Goal: Check status: Check status

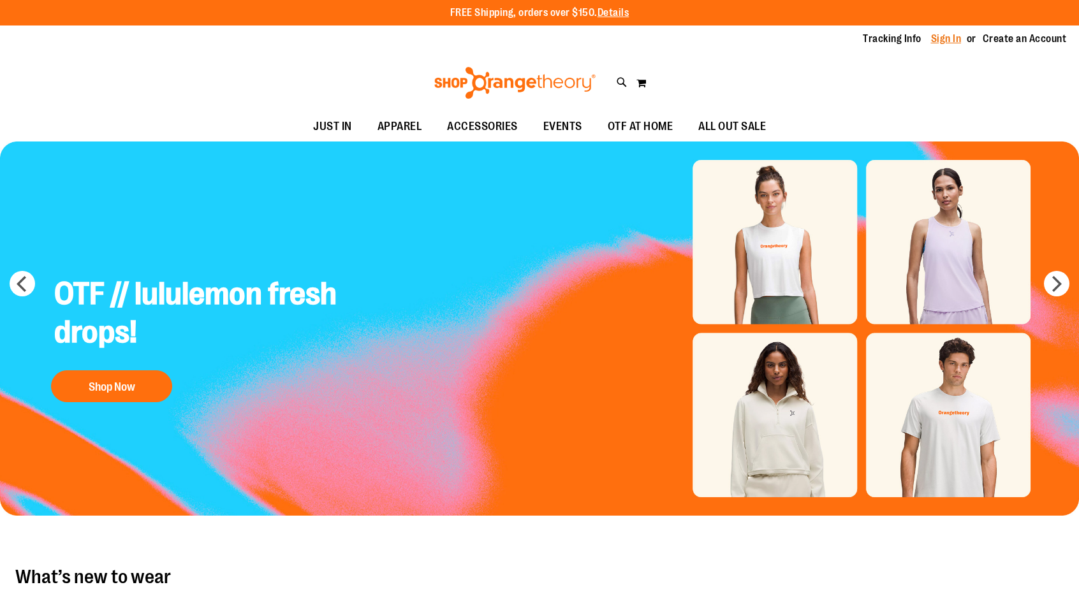
click at [944, 40] on link "Sign In" at bounding box center [946, 39] width 31 height 14
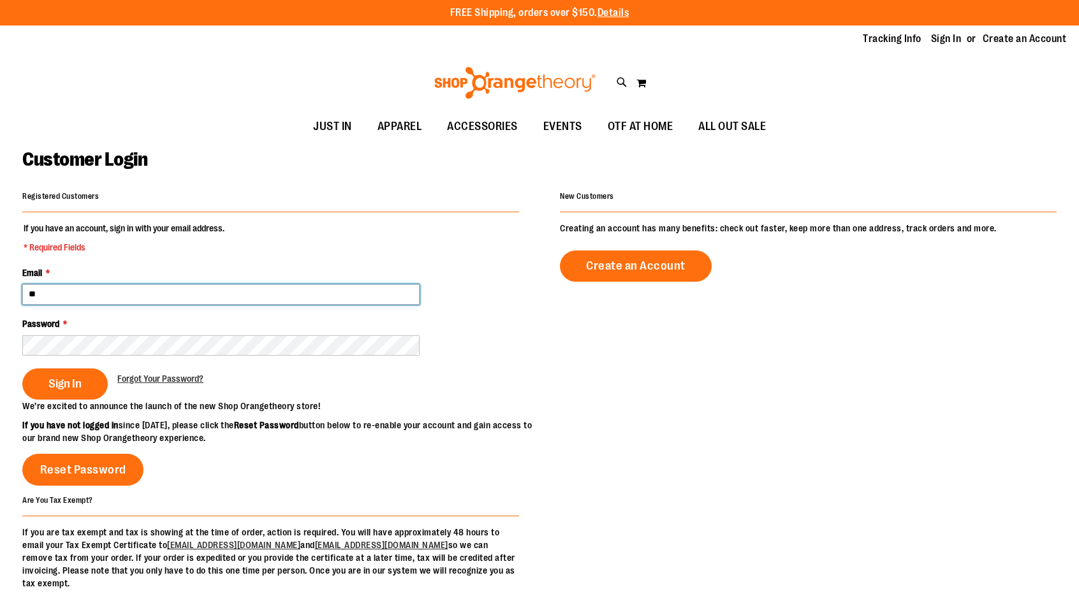
type input "*"
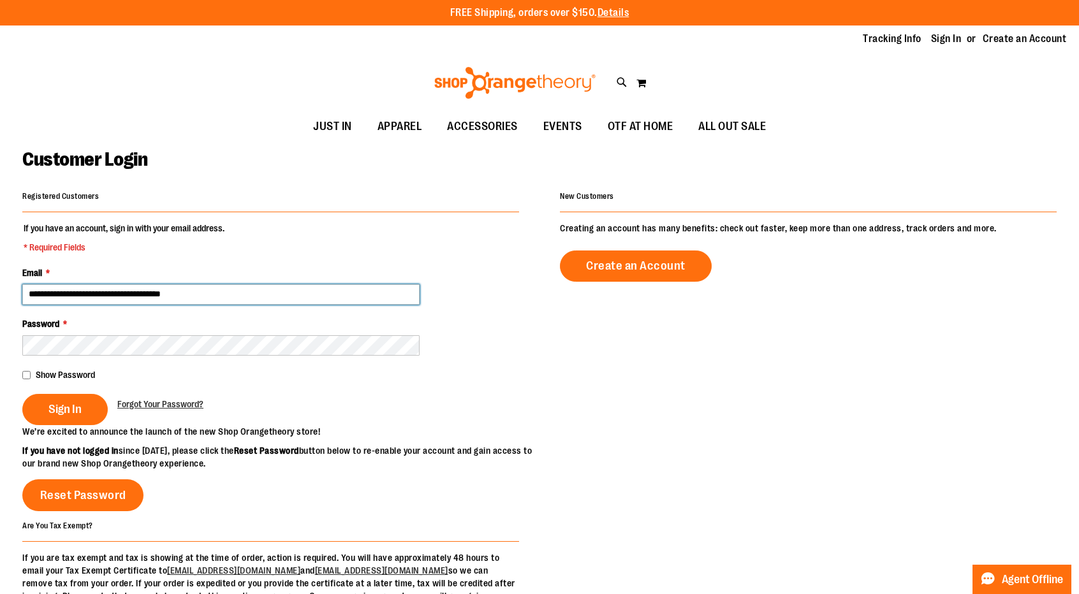
type input "**********"
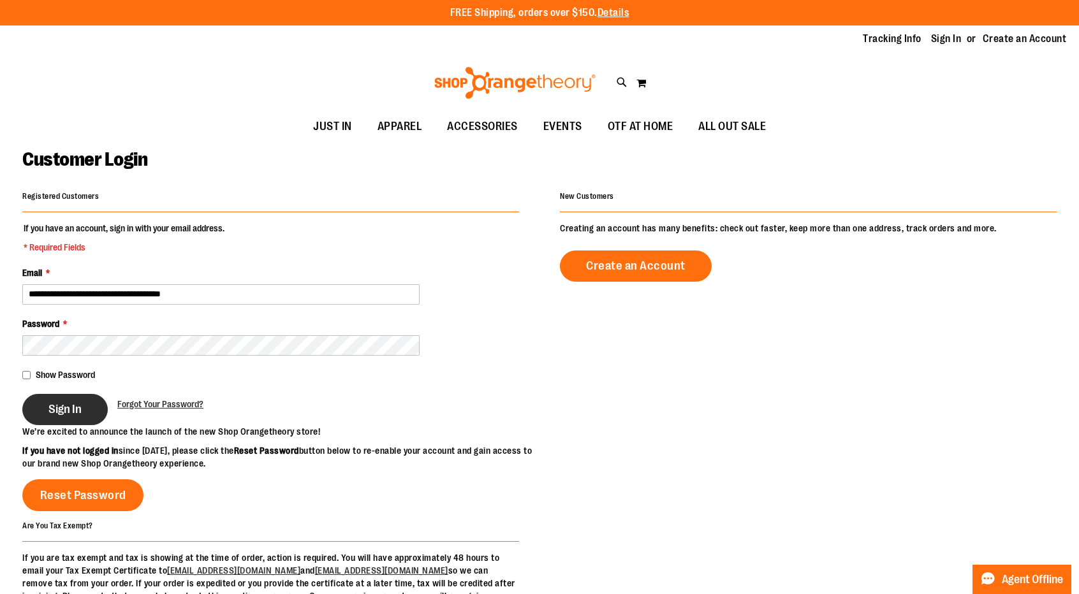
click at [48, 411] on span "Sign In" at bounding box center [64, 409] width 33 height 14
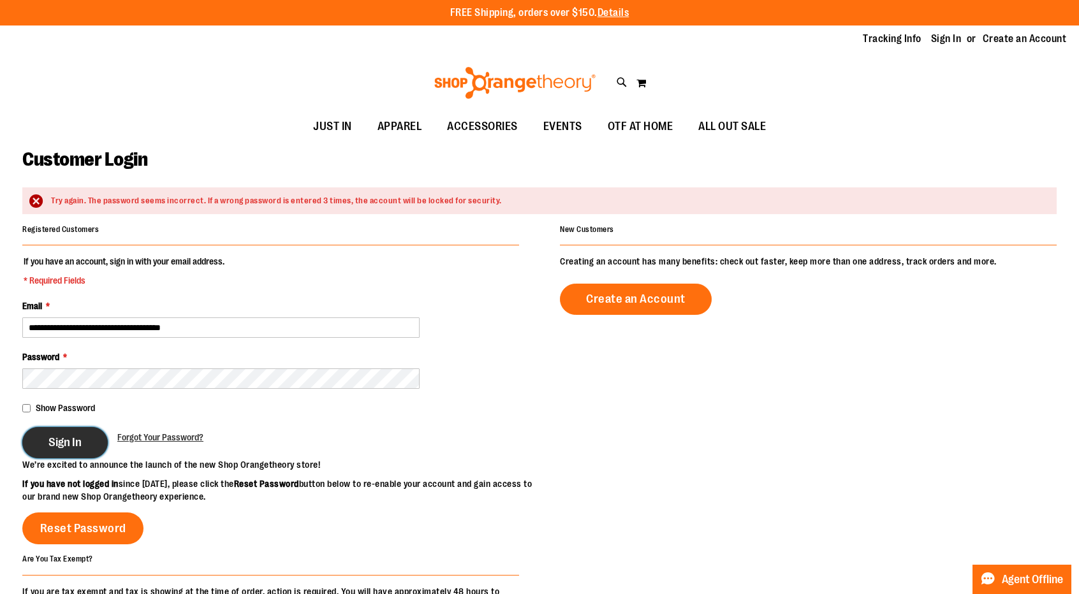
click at [55, 442] on span "Sign In" at bounding box center [64, 442] width 33 height 14
click at [71, 444] on span "Sign In" at bounding box center [64, 442] width 33 height 14
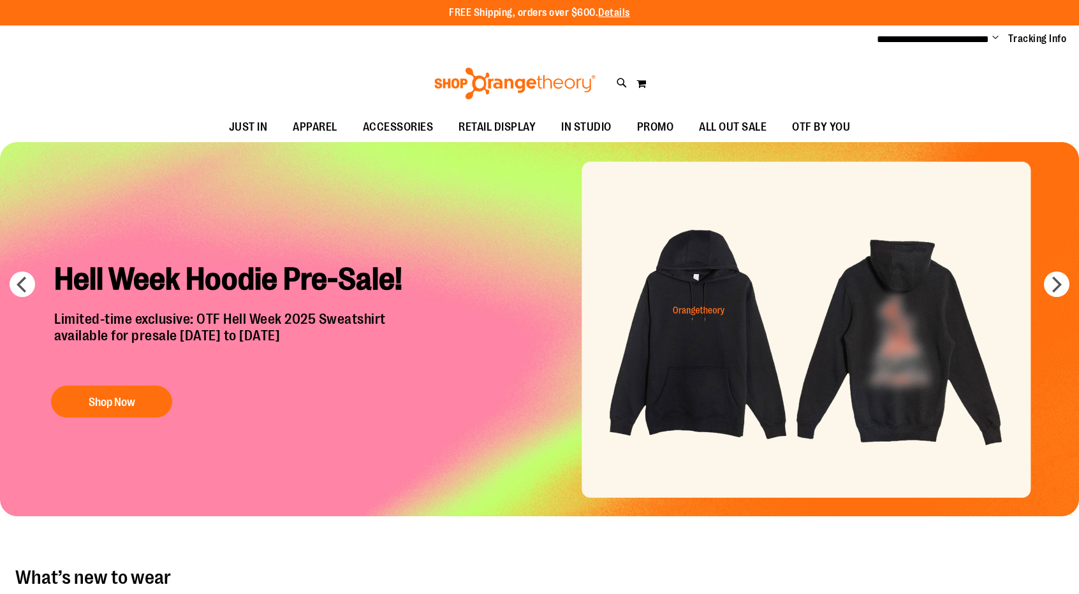
click at [995, 36] on span "Change" at bounding box center [995, 39] width 6 height 12
click at [940, 59] on link "My Account" at bounding box center [950, 62] width 112 height 24
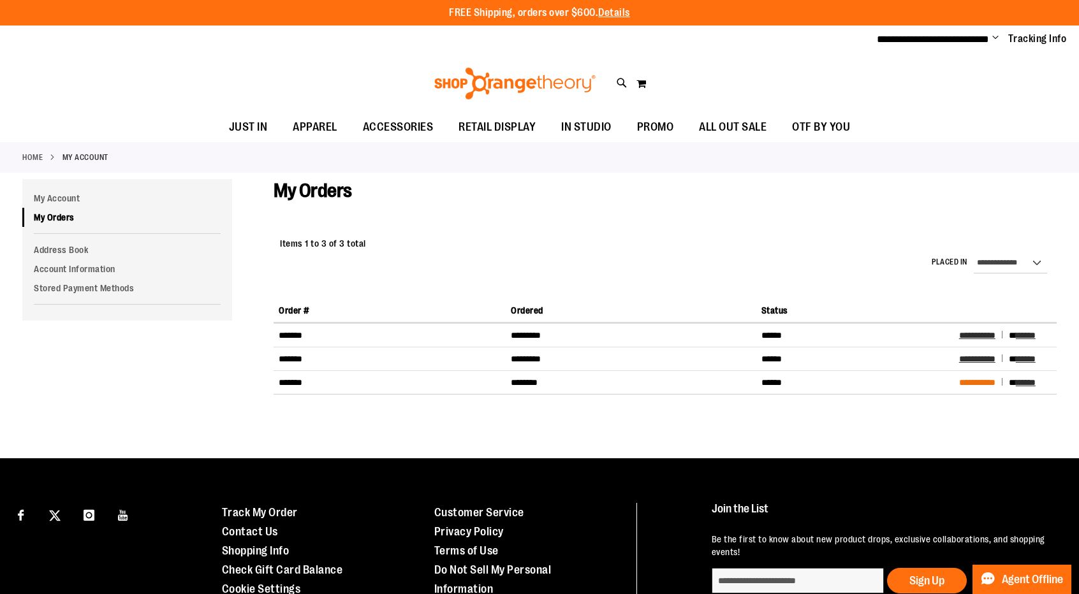
click at [976, 380] on span "**********" at bounding box center [977, 382] width 36 height 9
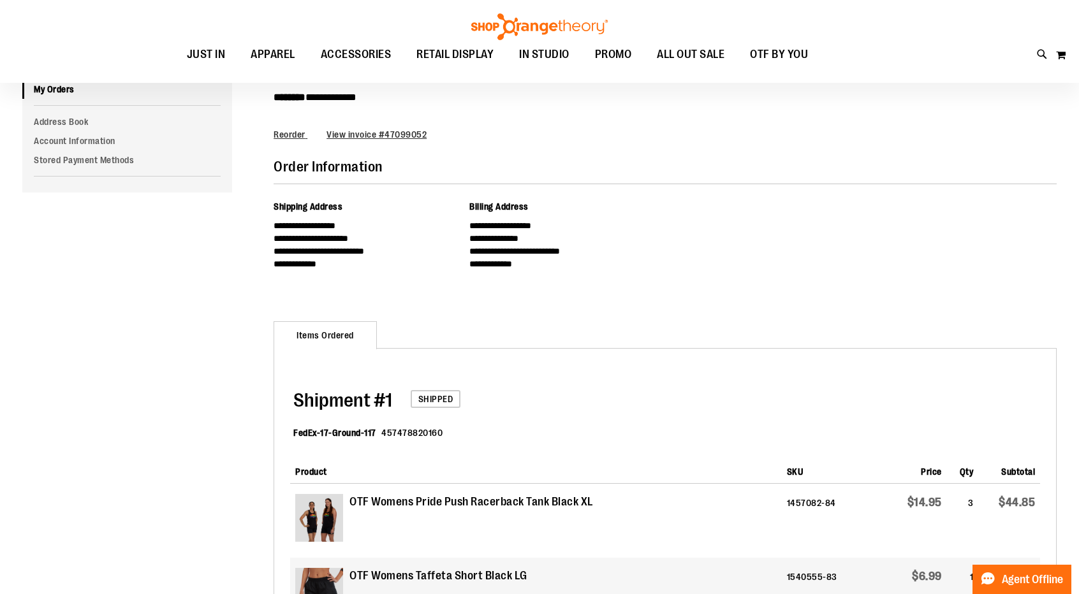
scroll to position [62, 0]
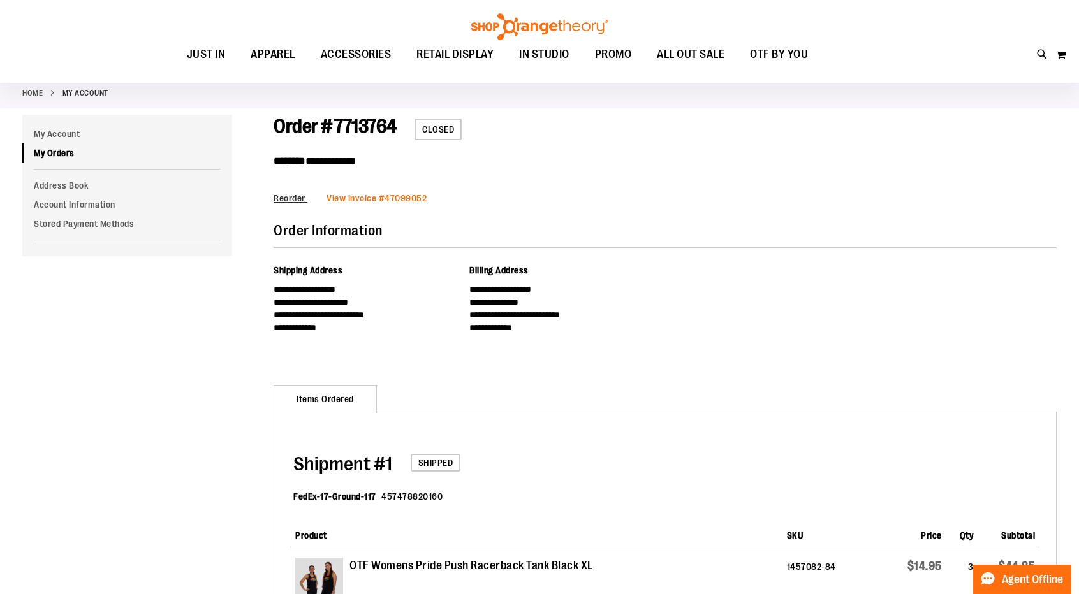
click at [381, 197] on span "View invoice #" at bounding box center [355, 198] width 58 height 10
